Goal: Transaction & Acquisition: Subscribe to service/newsletter

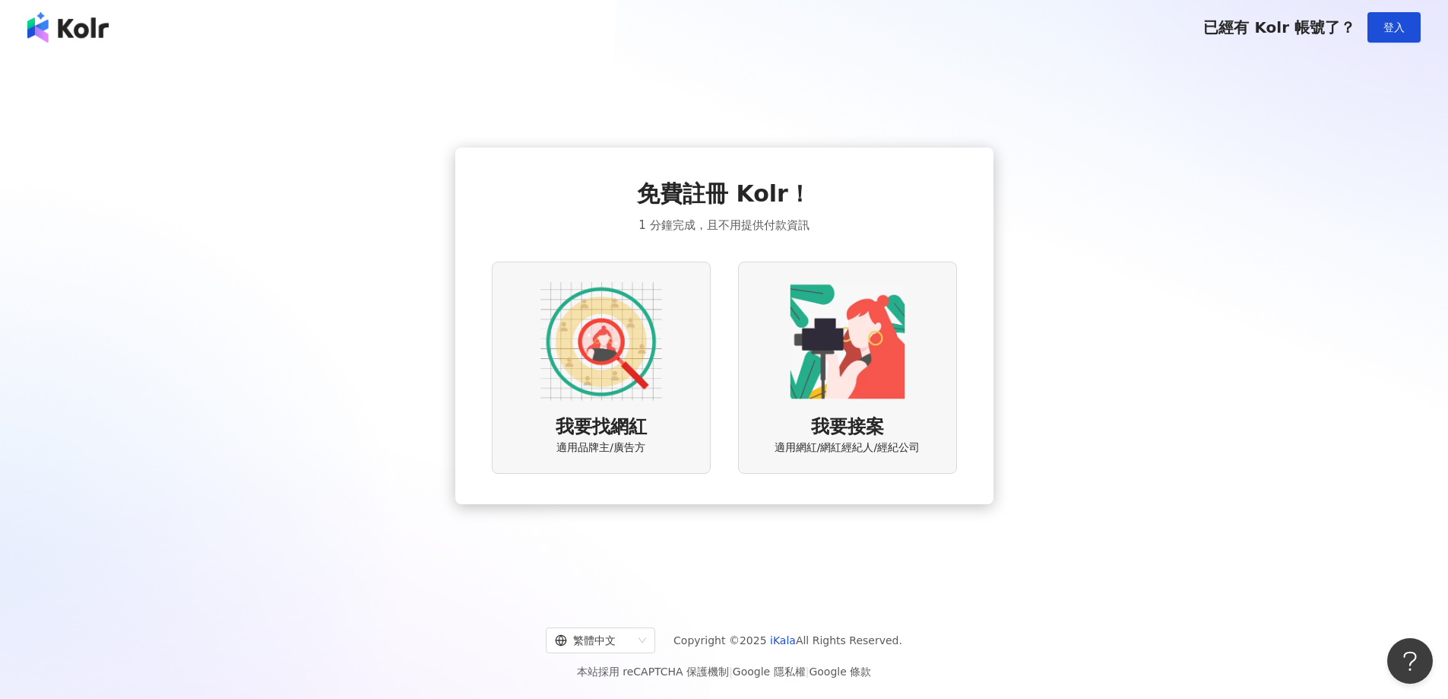
click at [626, 452] on span "適用品牌主/廣告方" at bounding box center [600, 447] width 89 height 15
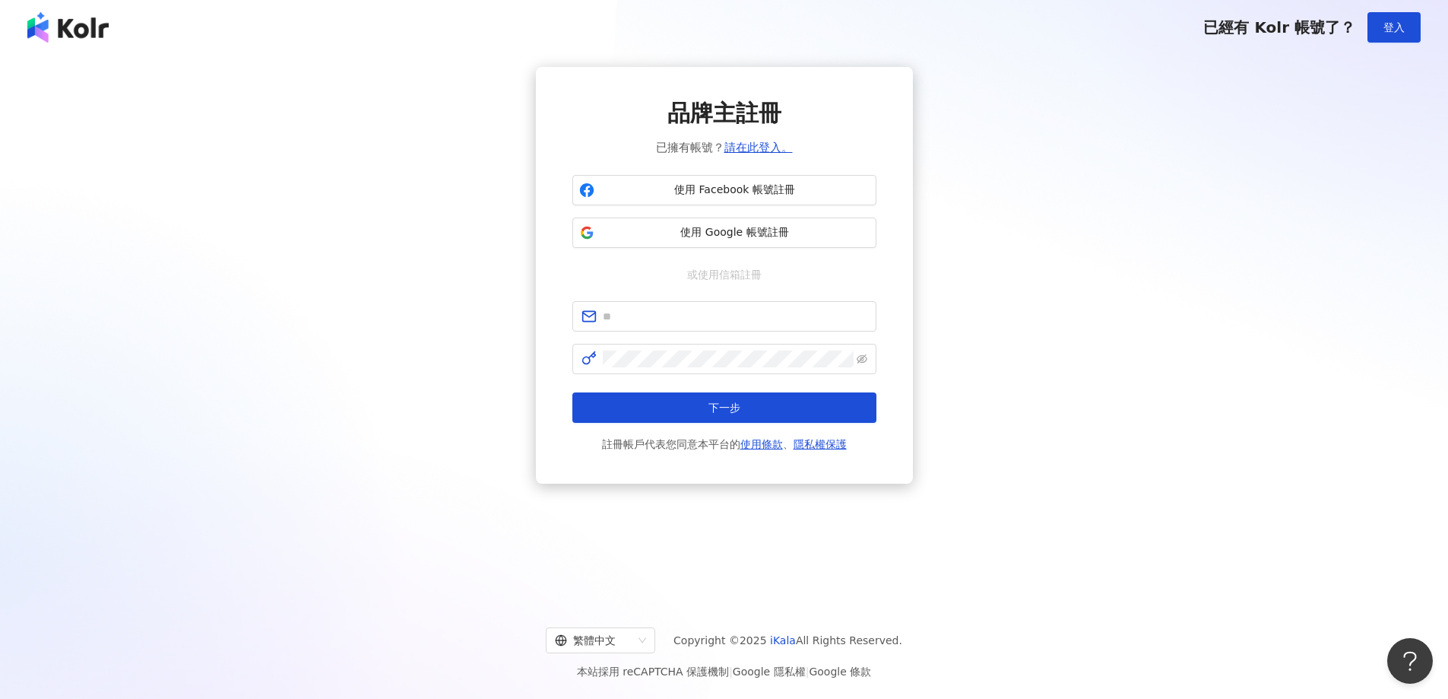
click at [1277, 243] on div "品牌主註冊 已擁有帳號？ 請在此登入。 使用 Facebook 帳號註冊 使用 Google 帳號註冊 或使用信箱註冊 下一步 註冊帳戶代表您同意本平台的 使…" at bounding box center [724, 275] width 1412 height 417
click at [749, 235] on span "使用 Google 帳號註冊" at bounding box center [735, 232] width 269 height 15
click at [1171, 387] on div "品牌主註冊 已擁有帳號？ 請在此登入。 使用 Facebook 帳號註冊 使用 Google 帳號註冊 或使用信箱註冊 下一步 註冊帳戶代表您同意本平台的 使…" at bounding box center [724, 275] width 1412 height 417
drag, startPoint x: 718, startPoint y: 110, endPoint x: 810, endPoint y: 118, distance: 92.3
click at [801, 116] on div "品牌主註冊 已擁有帳號？ 請在此登入。" at bounding box center [724, 126] width 304 height 59
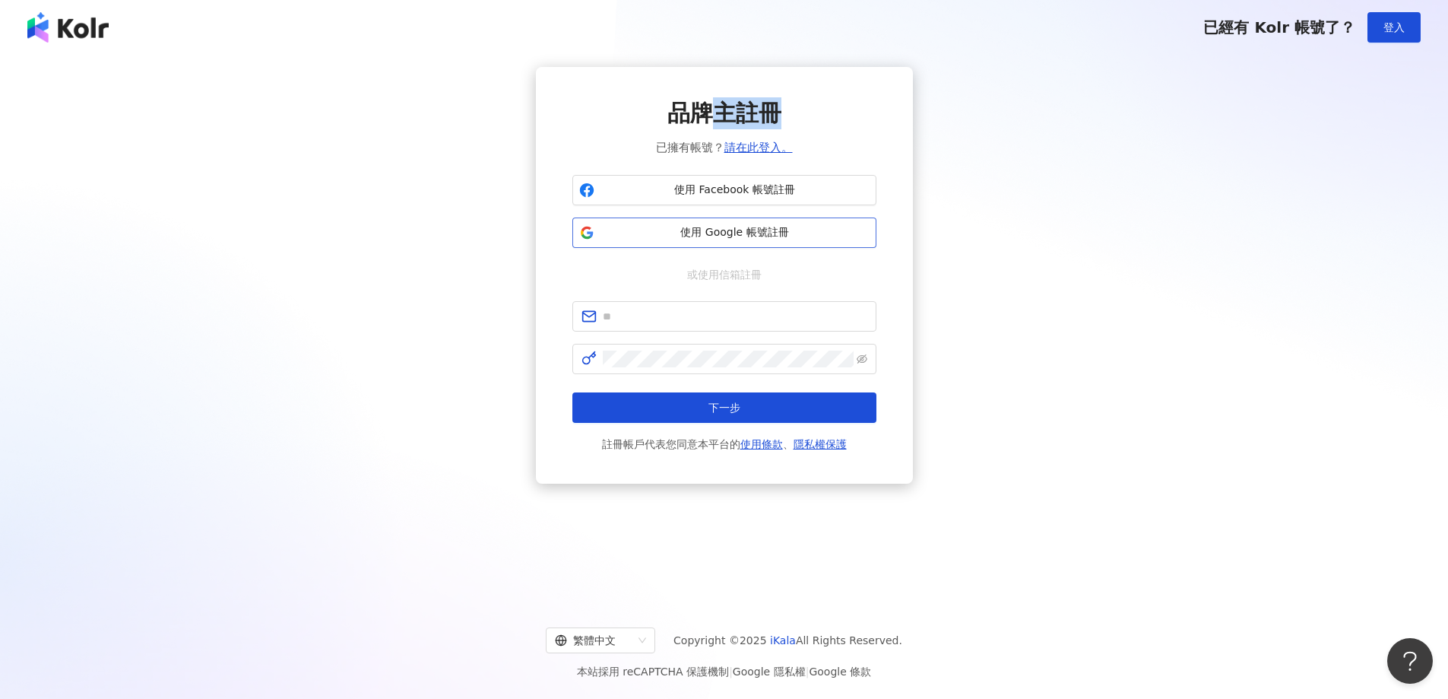
click at [800, 230] on span "使用 Google 帳號註冊" at bounding box center [735, 232] width 269 height 15
